Goal: Information Seeking & Learning: Check status

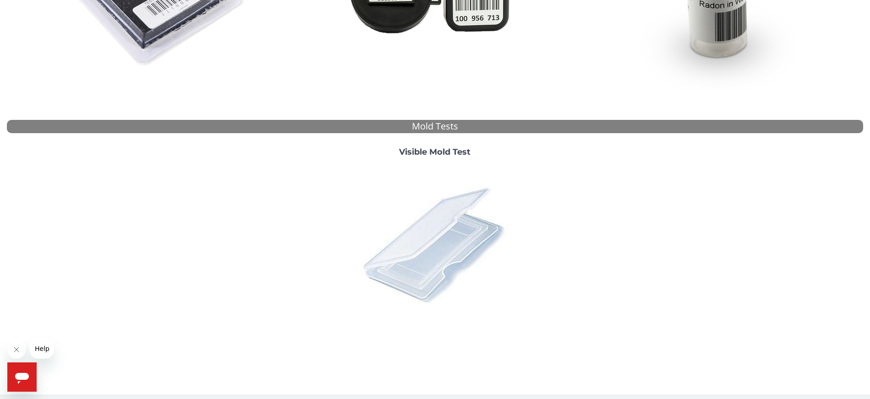
scroll to position [270, 0]
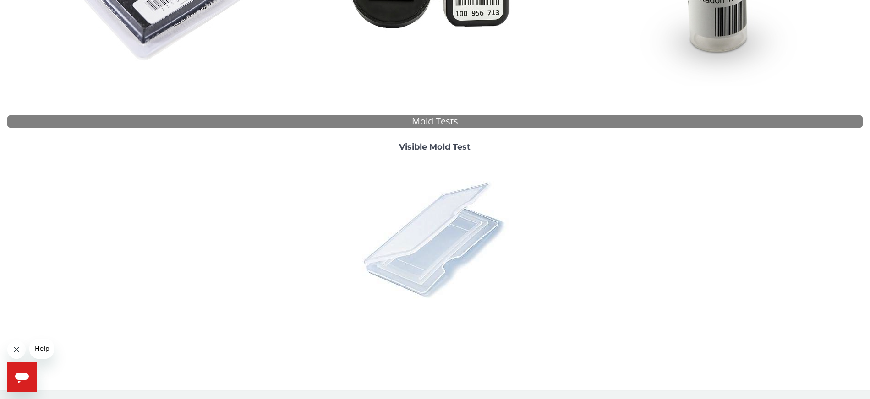
click at [460, 219] on img at bounding box center [435, 239] width 160 height 160
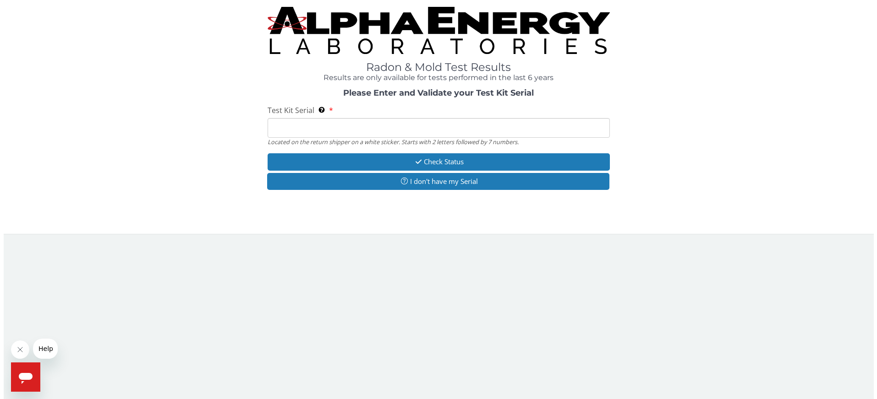
scroll to position [0, 0]
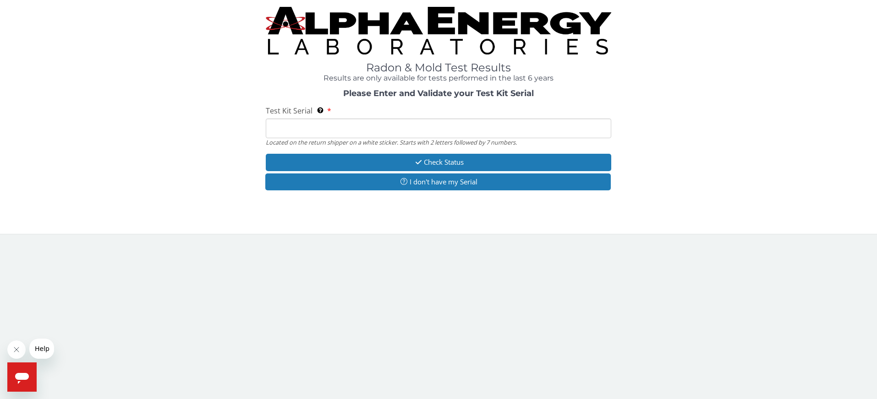
click at [344, 132] on input "Test Kit Serial Located on the return shipper on a white sticker. Starts with 2…" at bounding box center [438, 129] width 345 height 20
paste input "ML173249"
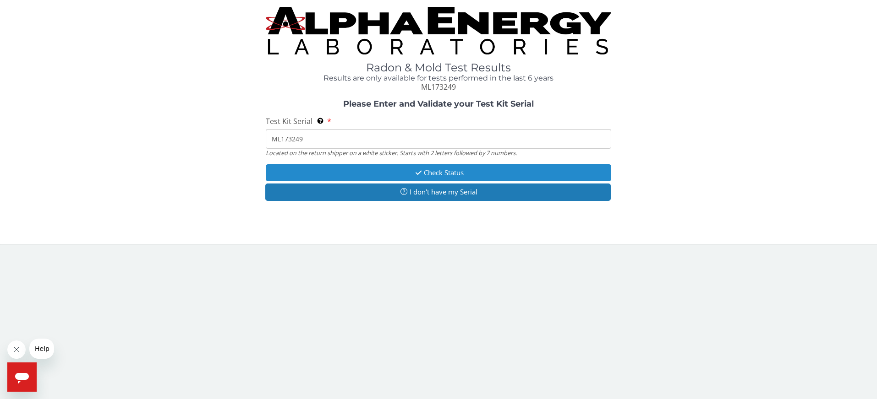
type input "ML173249"
click at [430, 174] on button "Check Status" at bounding box center [438, 172] width 345 height 17
